Goal: Information Seeking & Learning: Learn about a topic

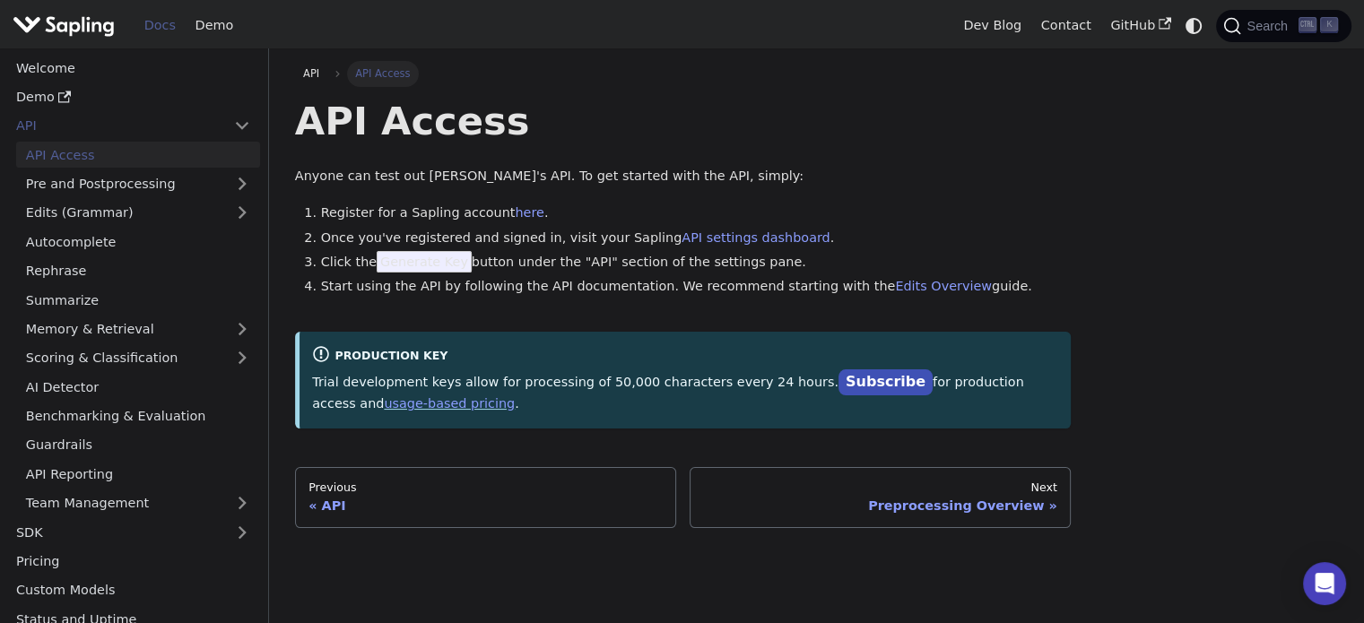
click at [514, 311] on div "API Access Anyone can test out Sapling's API. To get started with the API, simp…" at bounding box center [683, 262] width 776 height 331
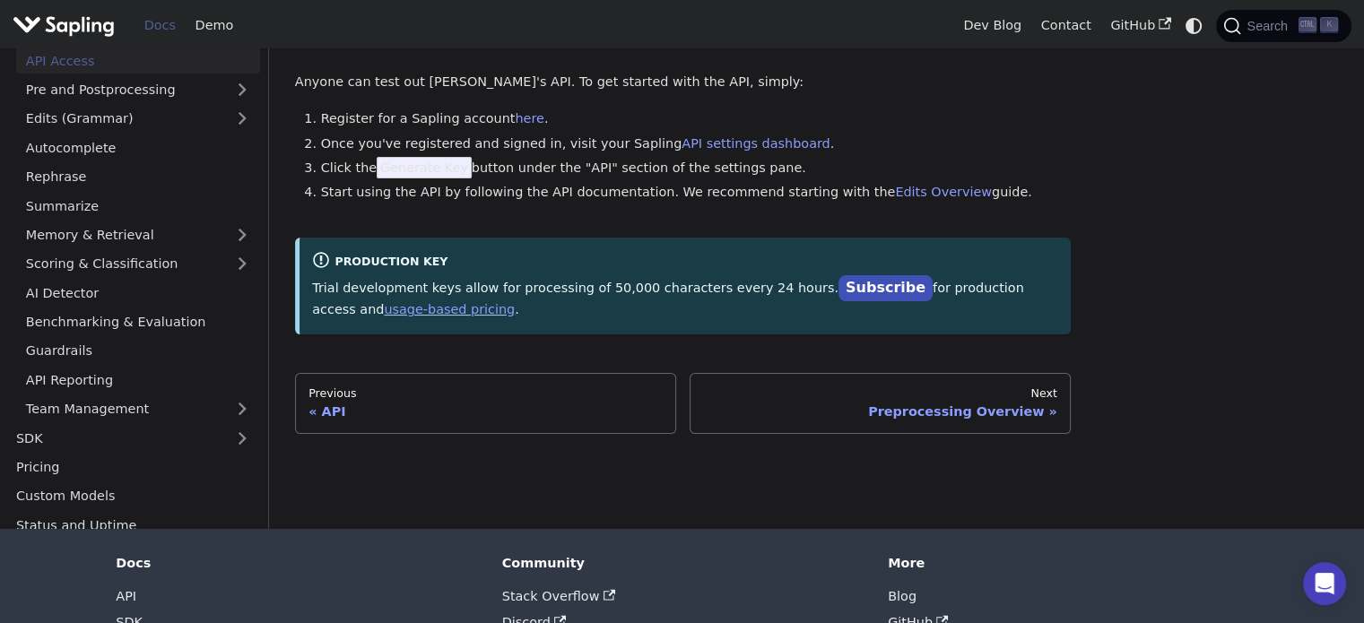
scroll to position [108, 0]
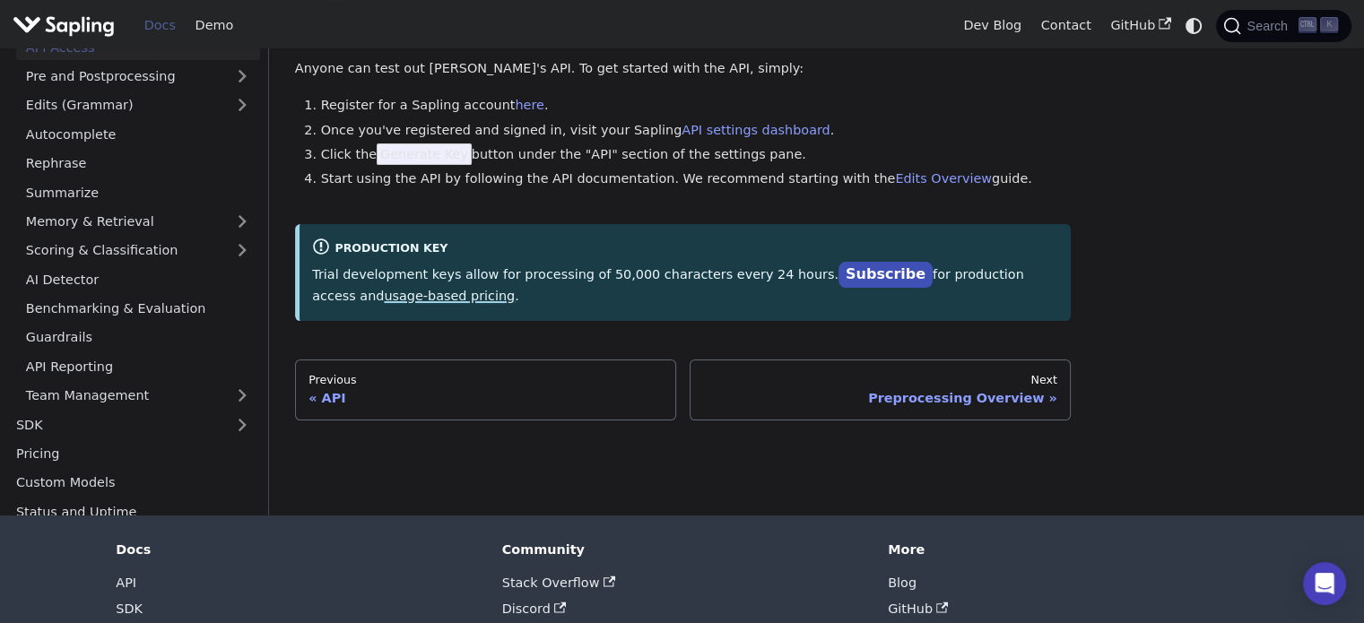
click at [384, 300] on link "usage-based pricing" at bounding box center [449, 296] width 131 height 14
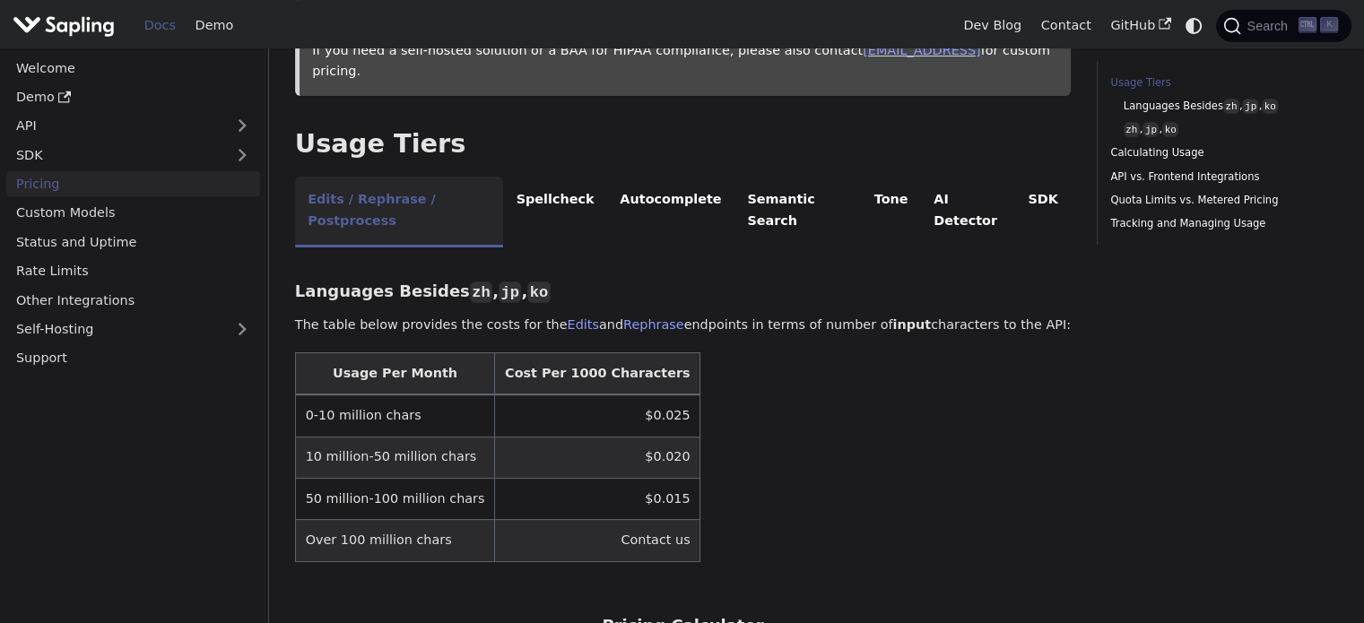
scroll to position [323, 0]
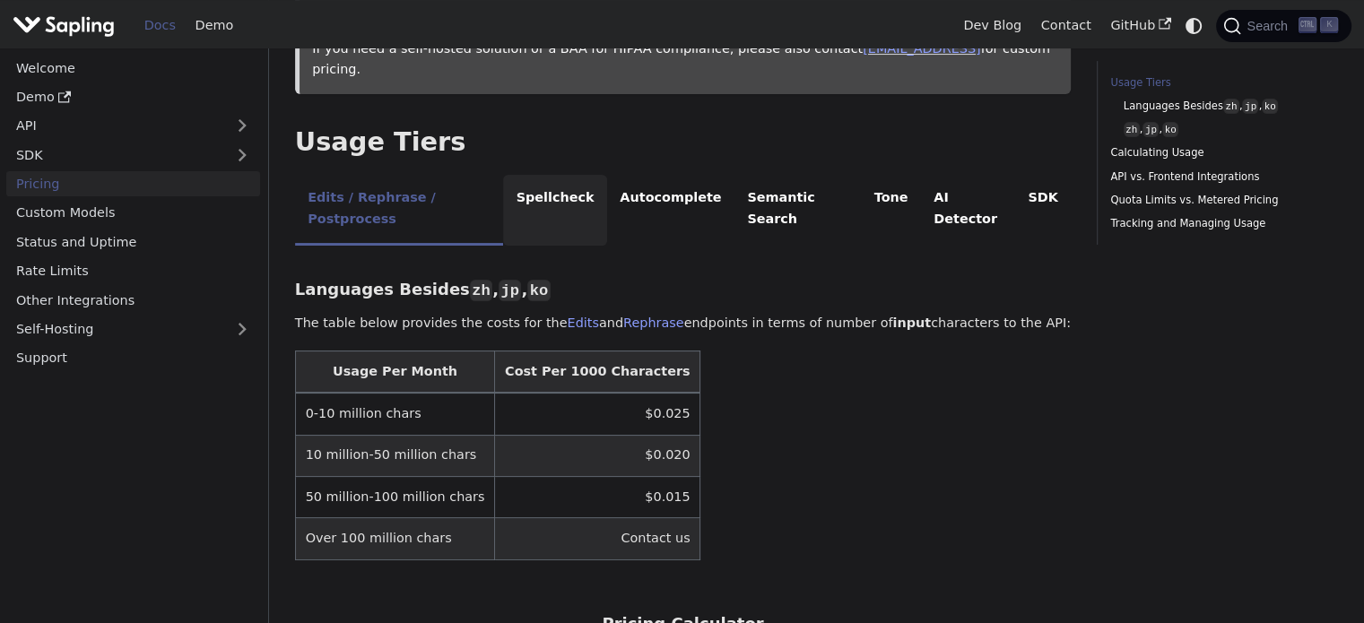
click at [525, 175] on li "Spellcheck" at bounding box center [555, 210] width 104 height 71
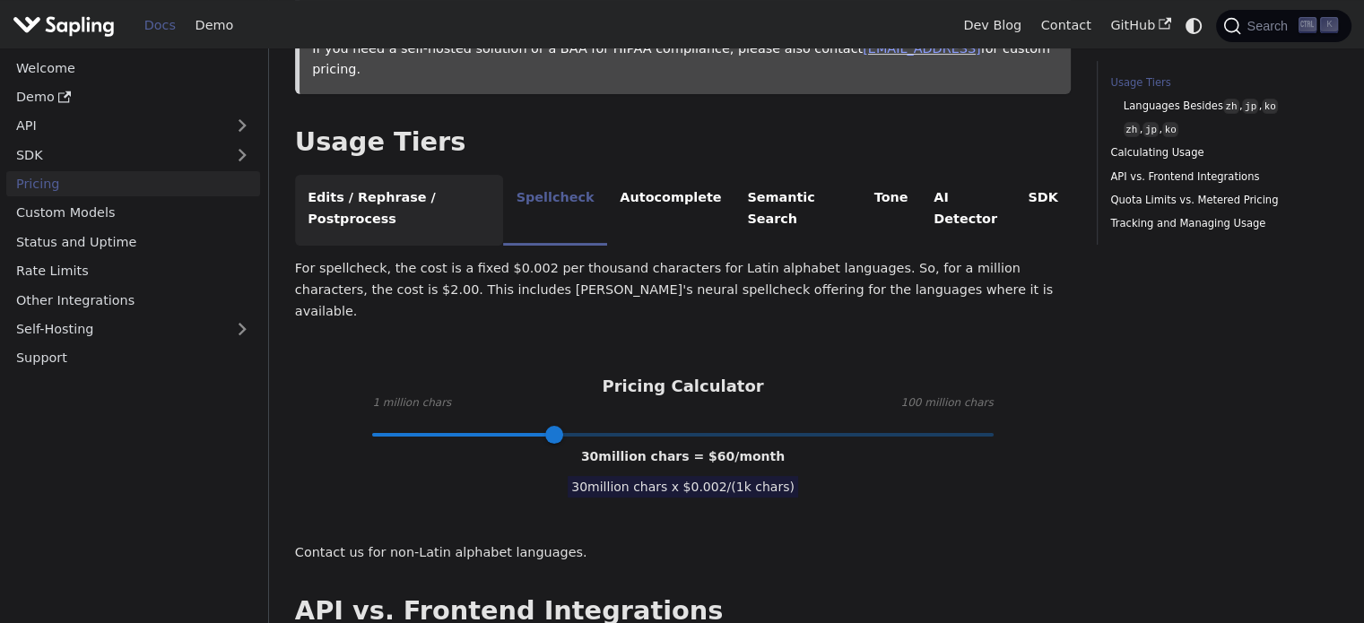
click at [422, 175] on li "Edits / Rephrase / Postprocess" at bounding box center [399, 210] width 208 height 71
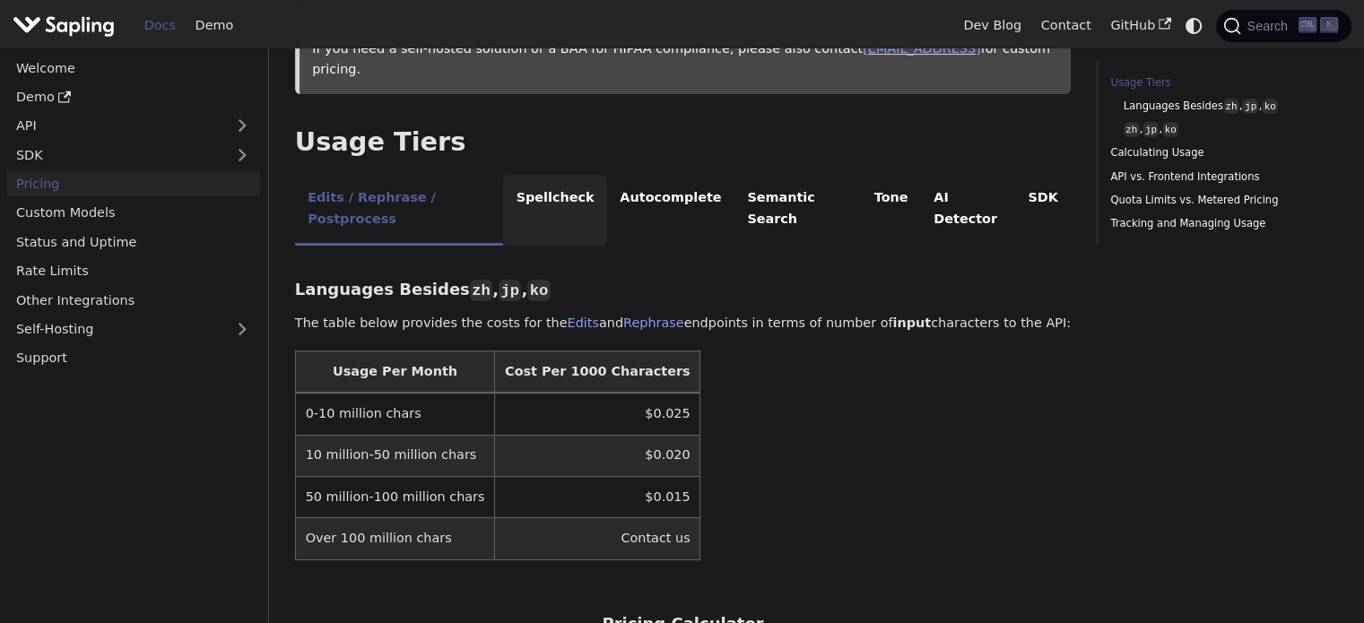
click at [543, 175] on li "Spellcheck" at bounding box center [555, 210] width 104 height 71
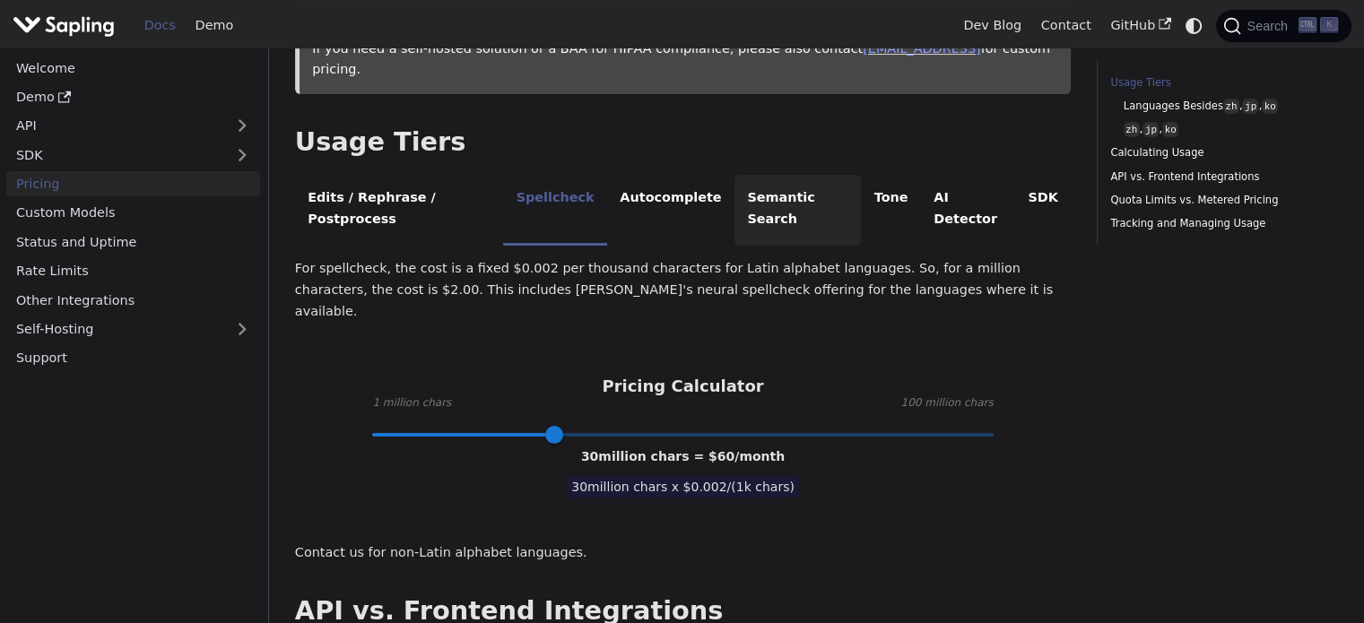
click at [769, 175] on li "Semantic Search" at bounding box center [798, 210] width 126 height 71
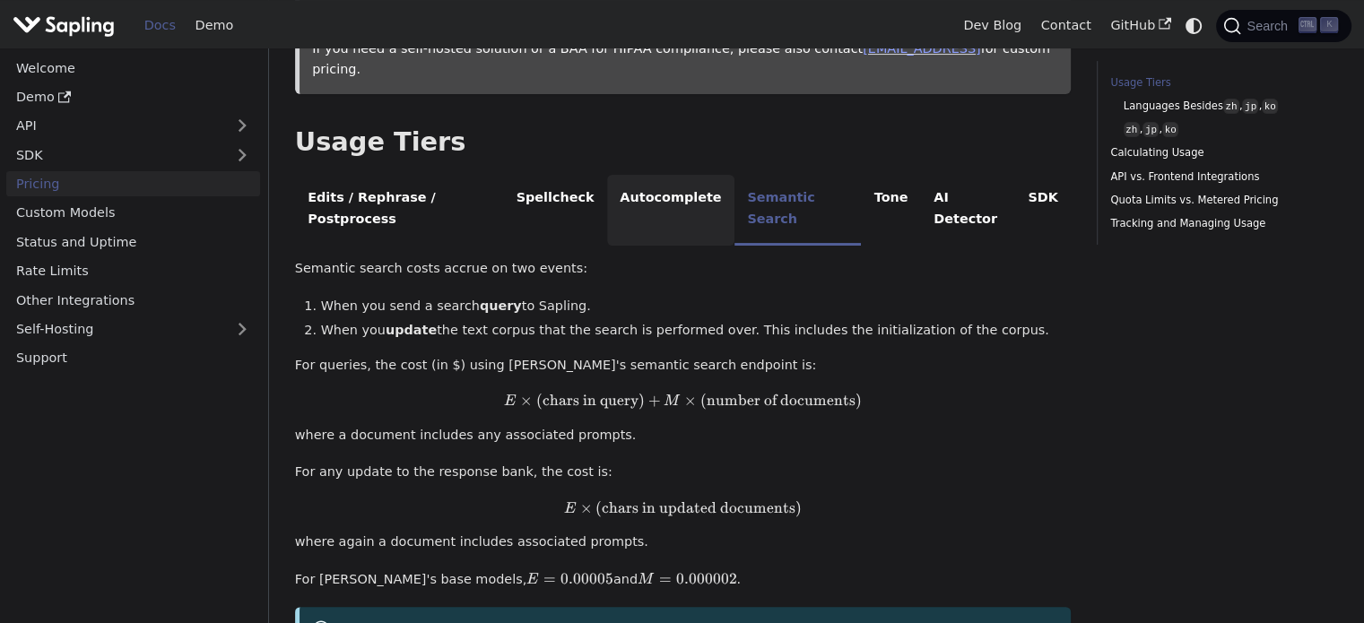
click at [670, 175] on li "Autocomplete" at bounding box center [670, 210] width 127 height 71
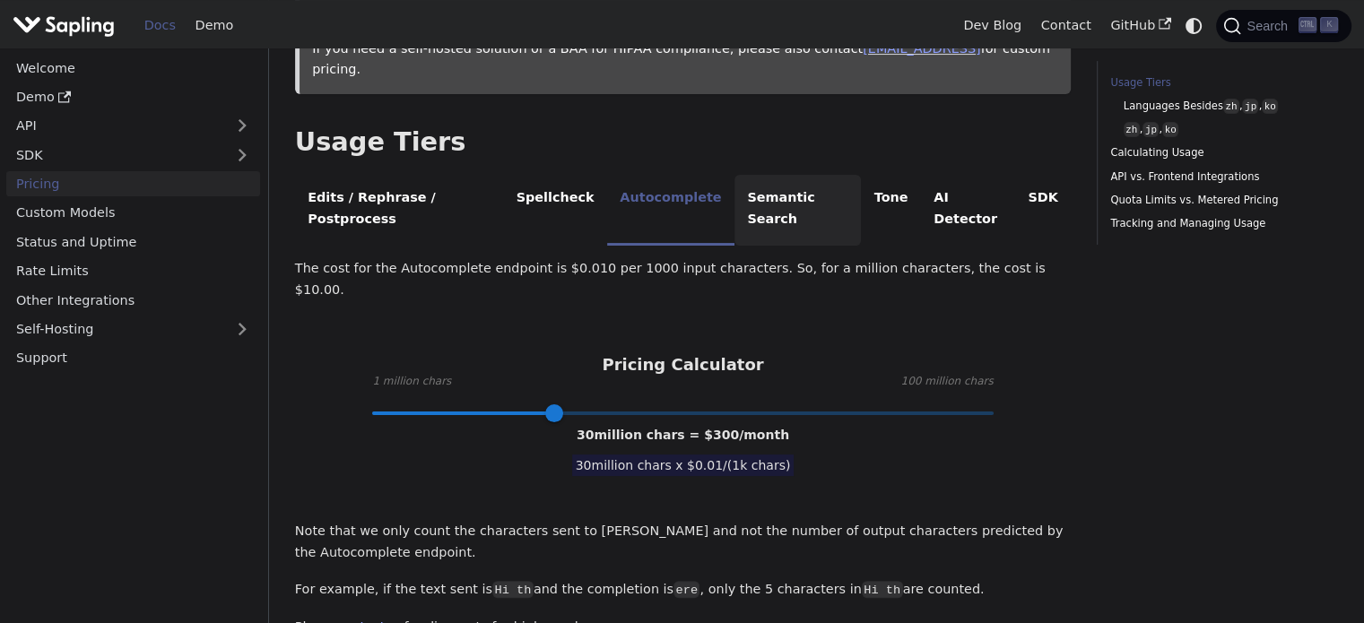
click at [757, 175] on li "Semantic Search" at bounding box center [798, 210] width 126 height 71
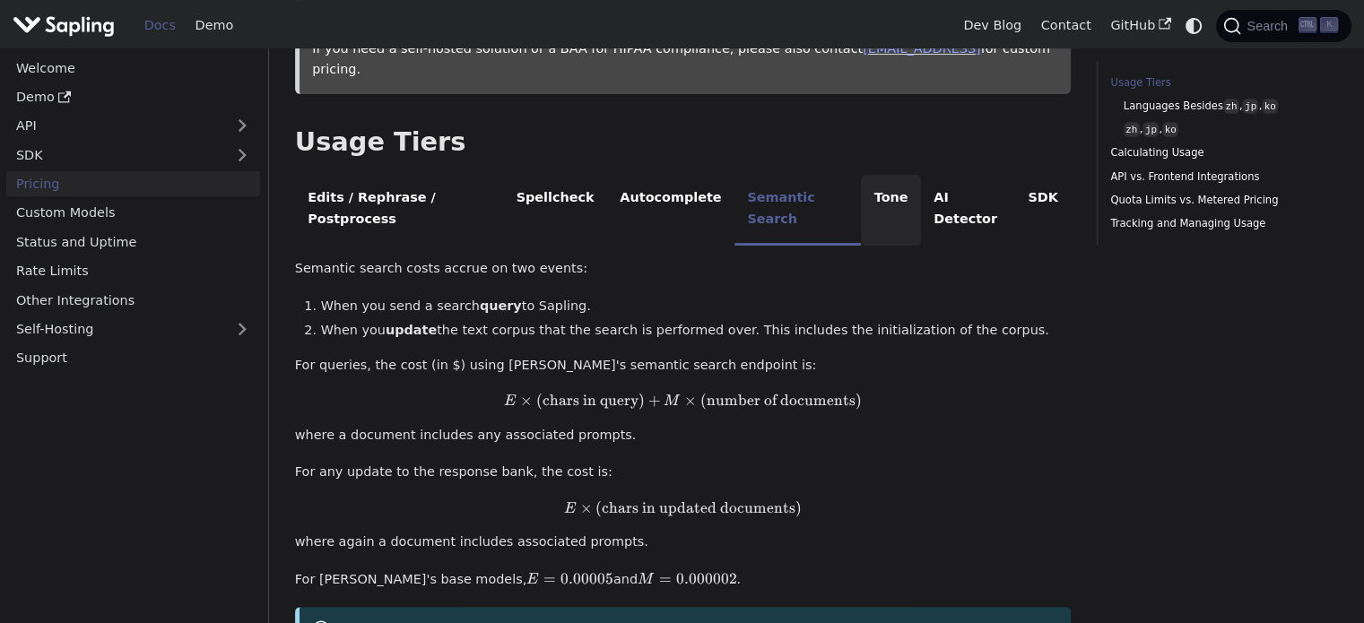
click at [861, 175] on li "Tone" at bounding box center [891, 210] width 60 height 71
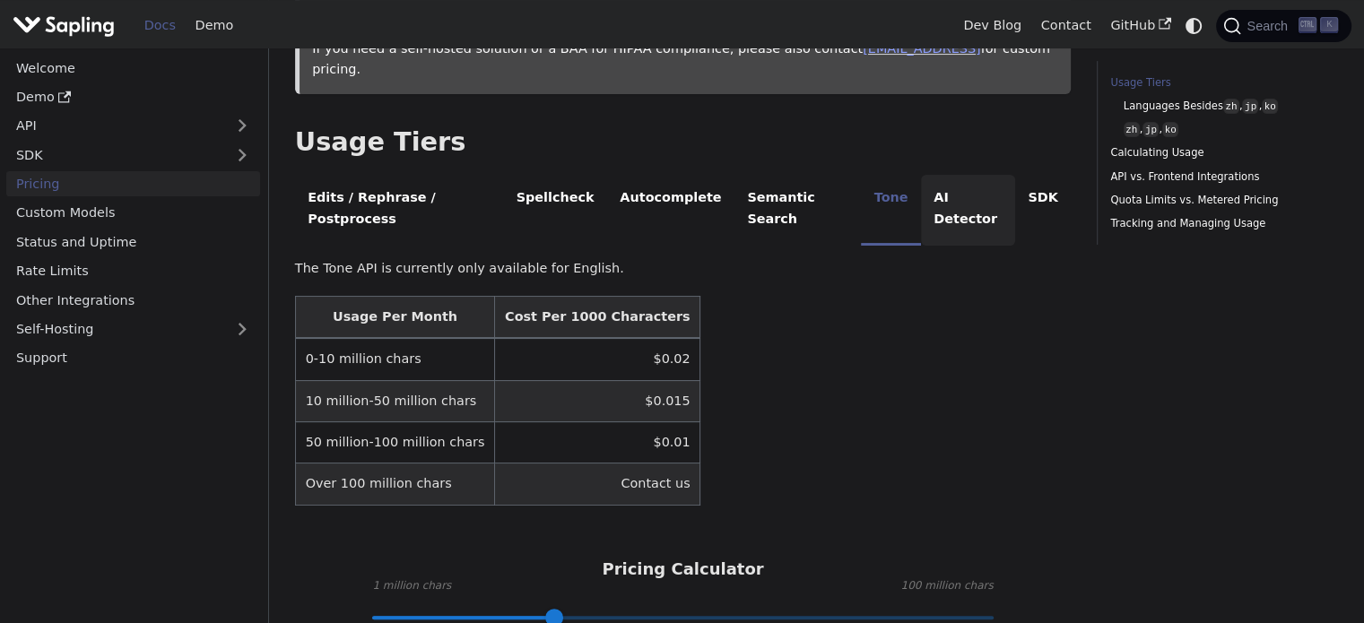
click at [941, 175] on li "AI Detector" at bounding box center [968, 210] width 94 height 71
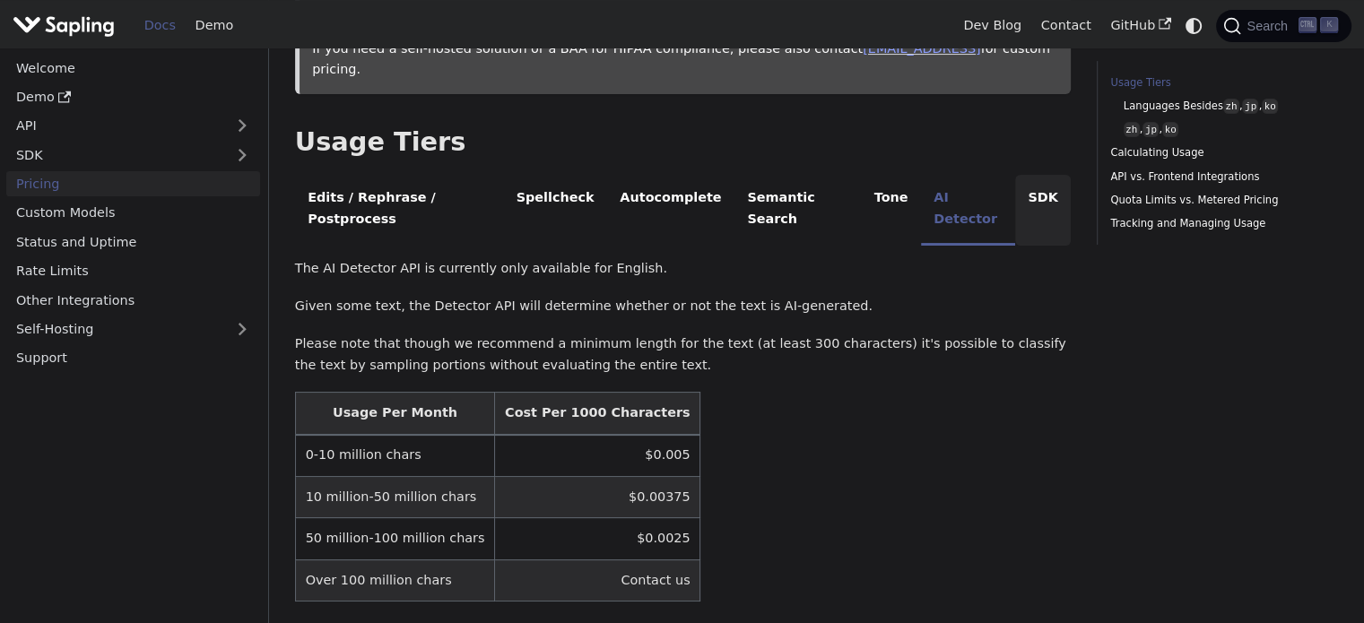
click at [1015, 175] on li "SDK" at bounding box center [1043, 210] width 56 height 71
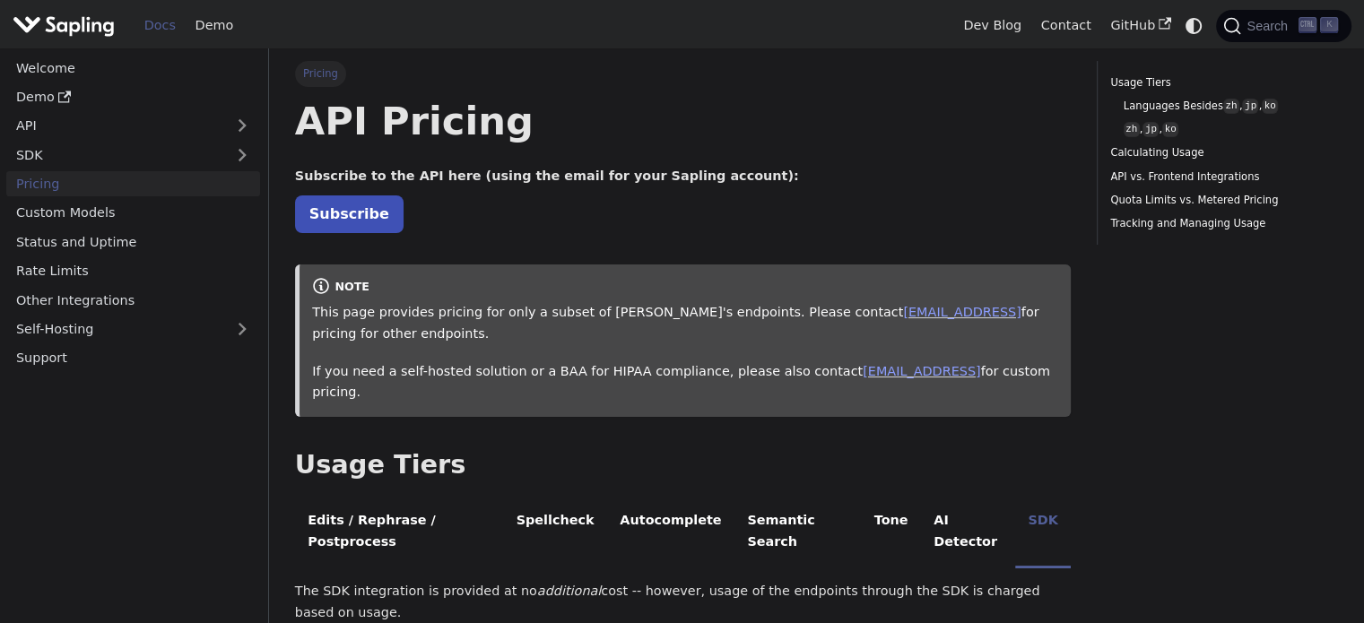
scroll to position [0, 0]
click at [149, 99] on link "Demo" at bounding box center [133, 97] width 254 height 26
